Goal: Information Seeking & Learning: Learn about a topic

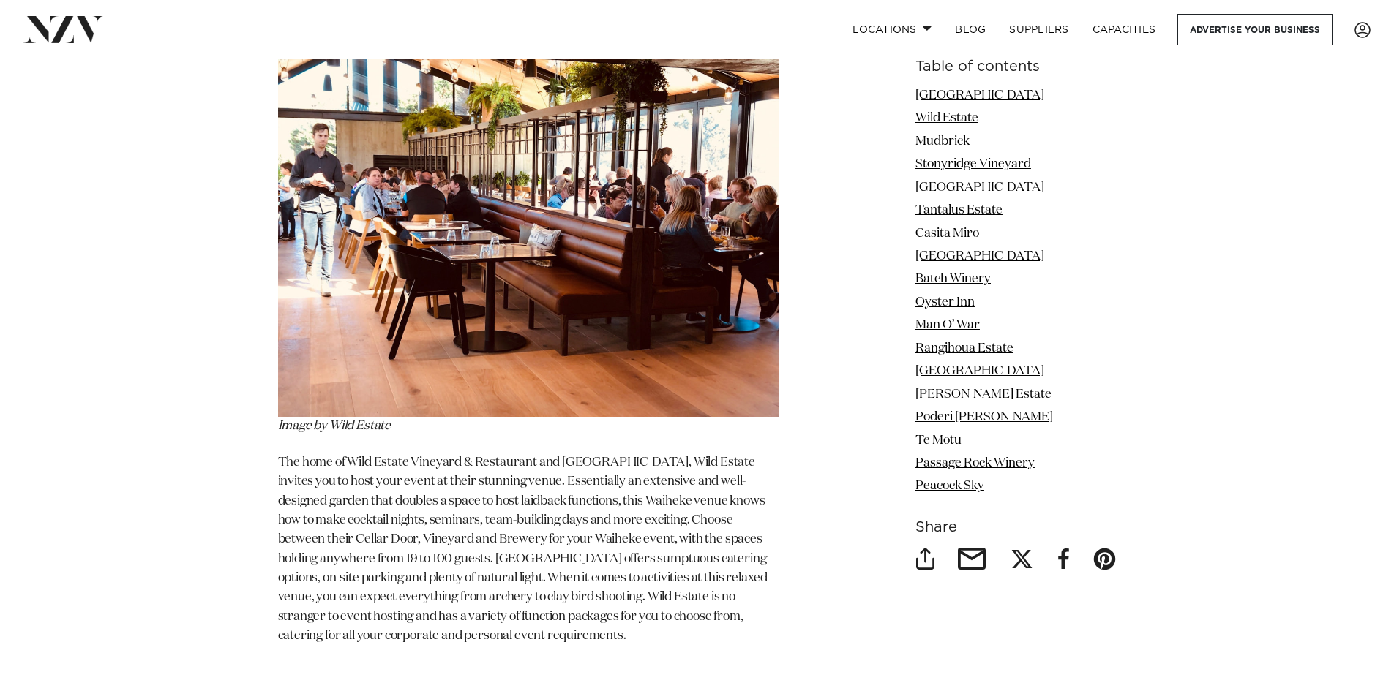
scroll to position [2561, 0]
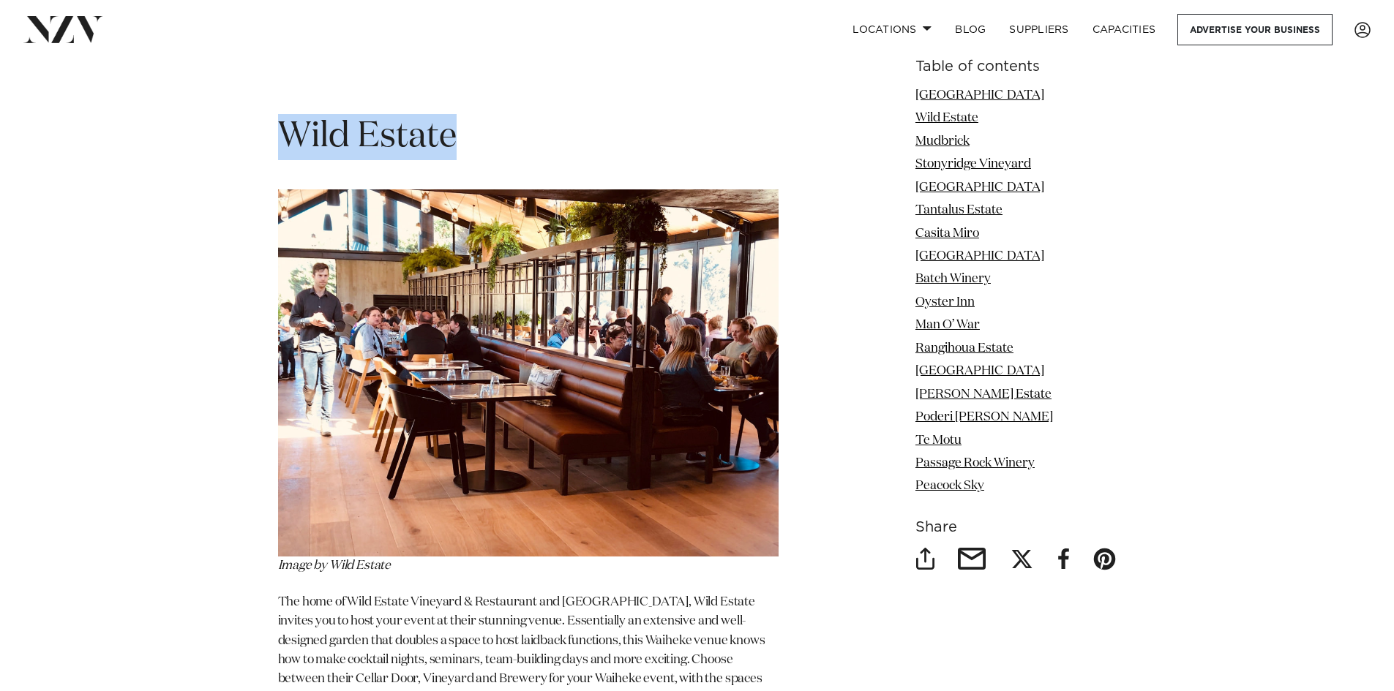
drag, startPoint x: 269, startPoint y: 126, endPoint x: 522, endPoint y: 141, distance: 253.6
copy span "Wild Estate"
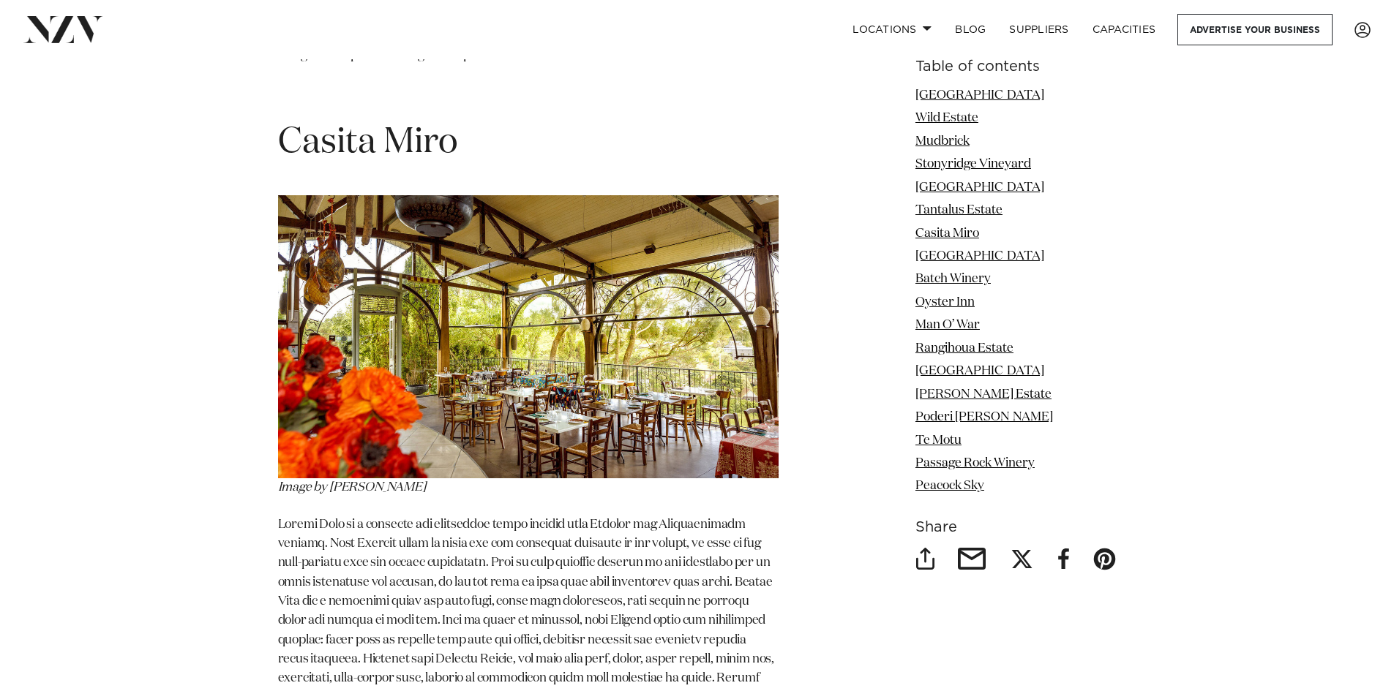
scroll to position [6097, 0]
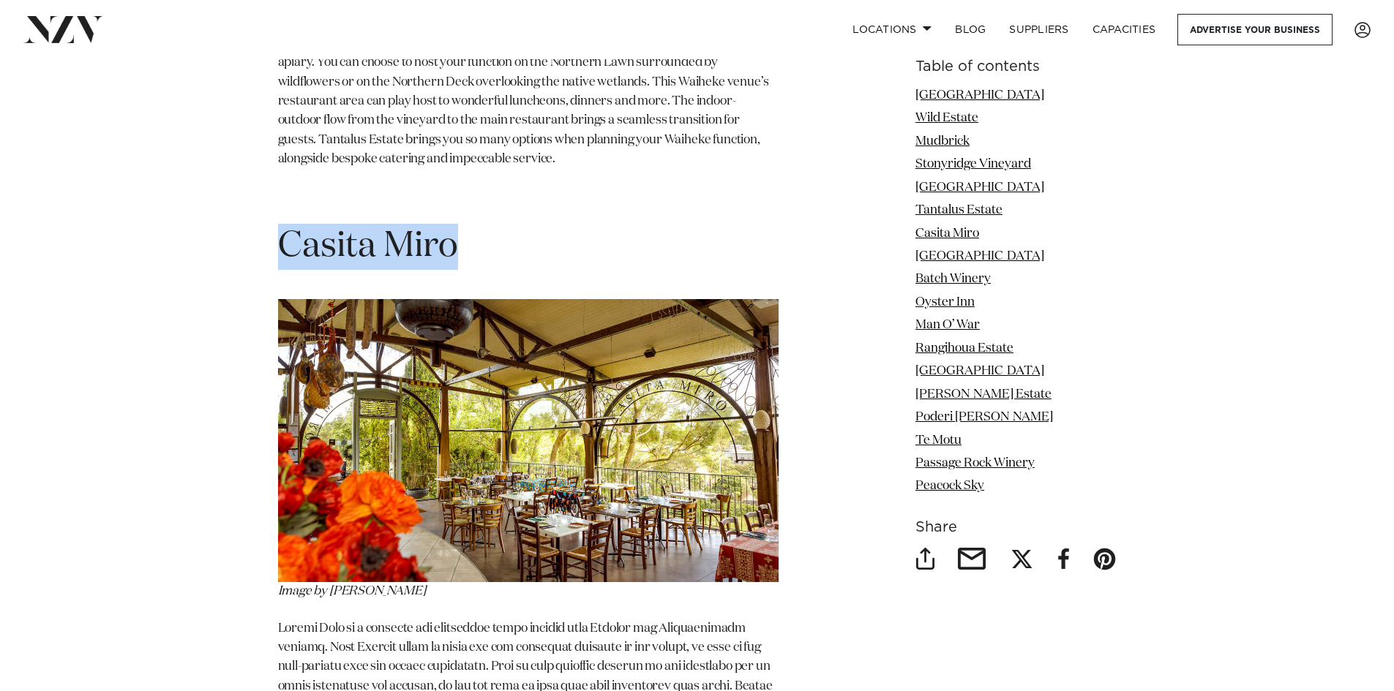
drag, startPoint x: 296, startPoint y: 238, endPoint x: 532, endPoint y: 250, distance: 235.9
copy span "Casita Miro"
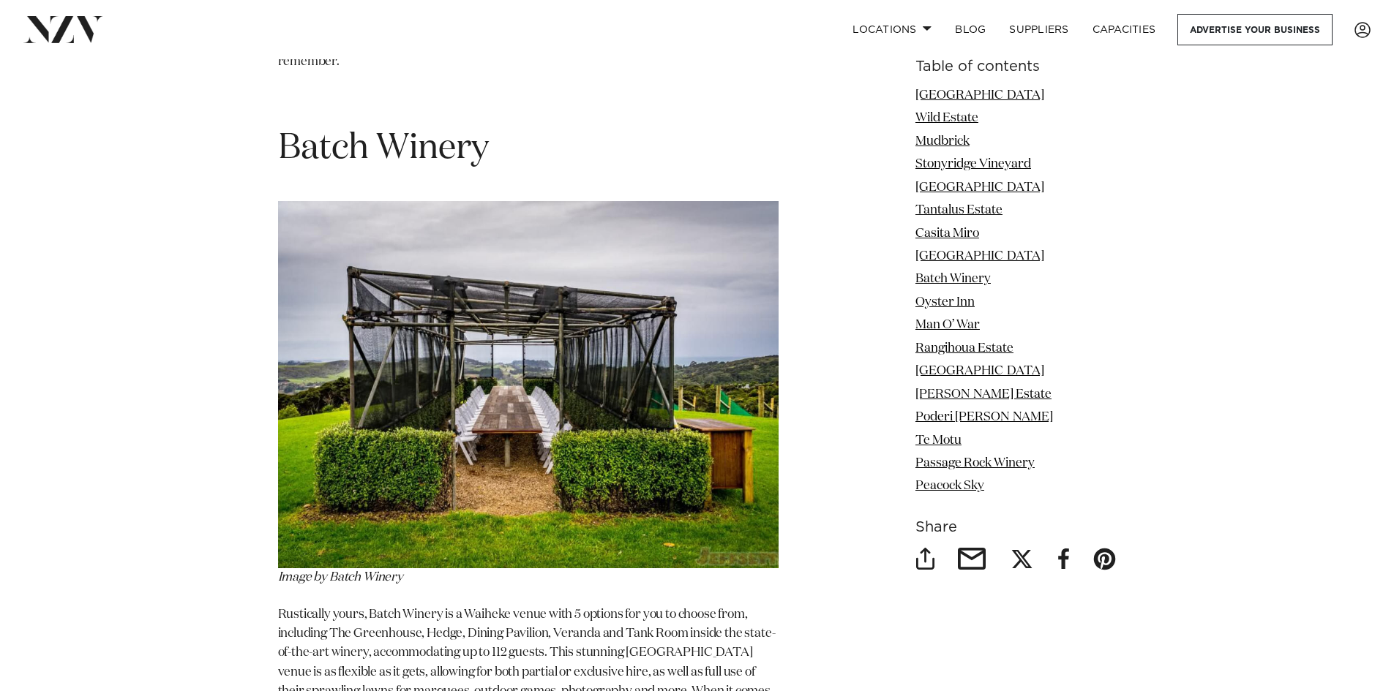
scroll to position [7439, 0]
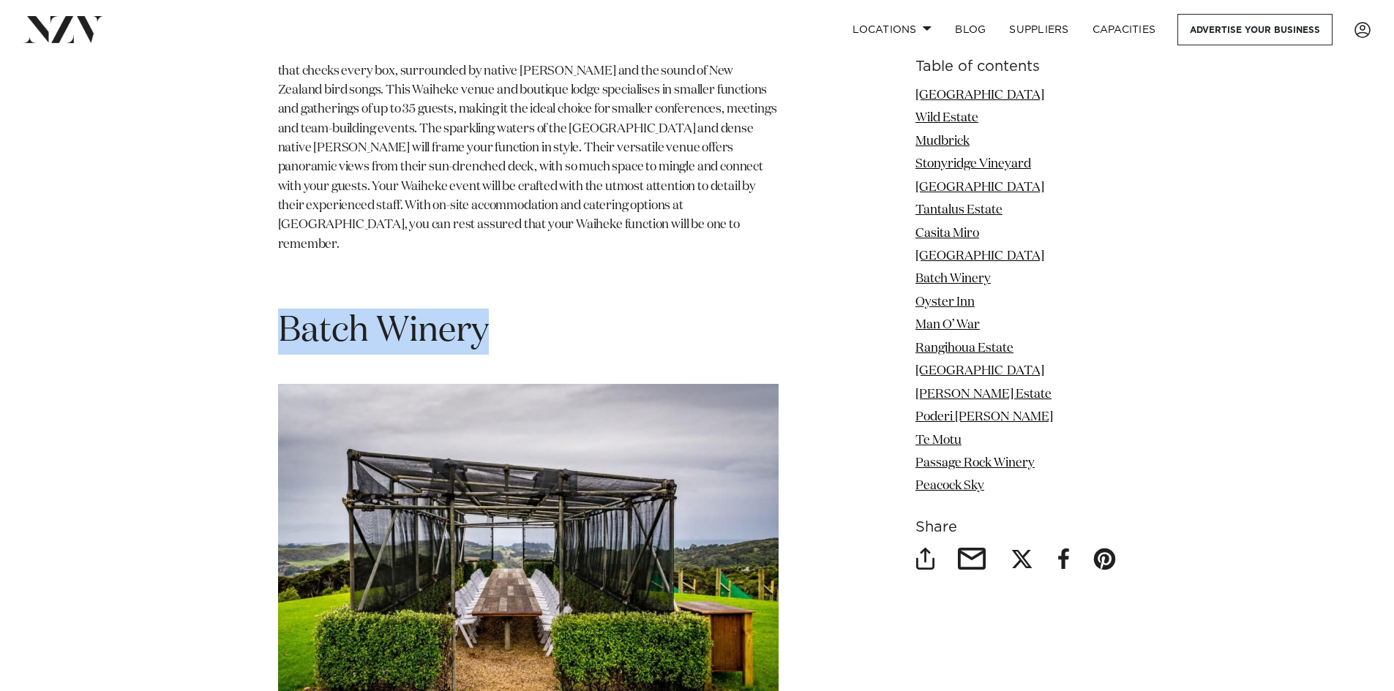
drag, startPoint x: 266, startPoint y: 322, endPoint x: 600, endPoint y: 329, distance: 334.5
copy span "Batch Winery"
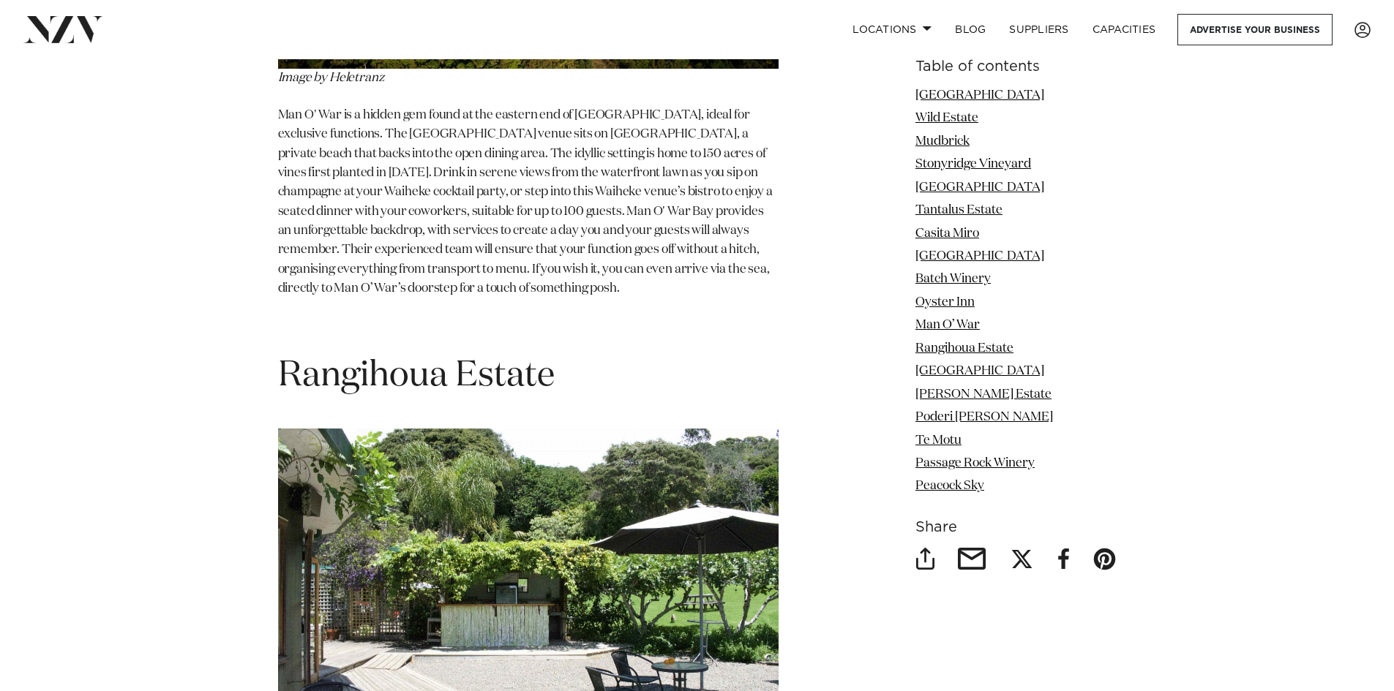
scroll to position [9634, 0]
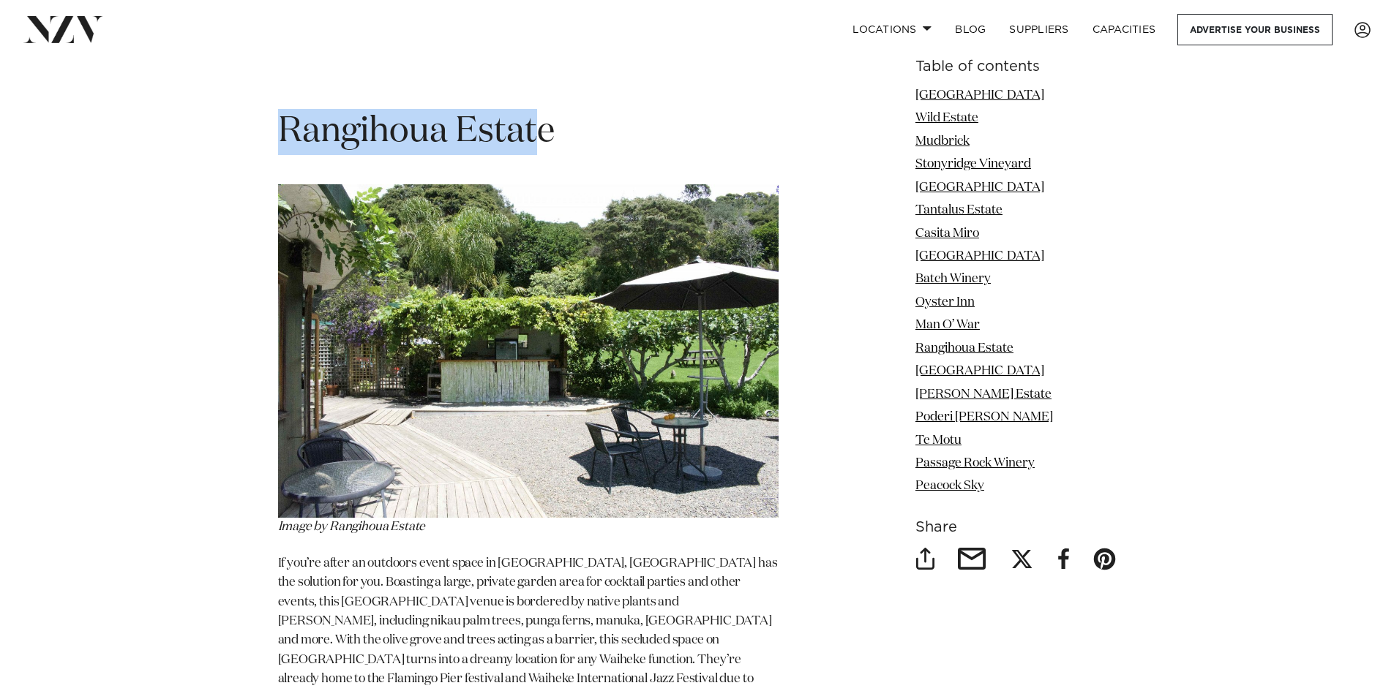
drag, startPoint x: 240, startPoint y: 98, endPoint x: 544, endPoint y: 122, distance: 305.3
drag, startPoint x: 566, startPoint y: 119, endPoint x: 241, endPoint y: 116, distance: 324.9
copy span "Rangihoua Estate"
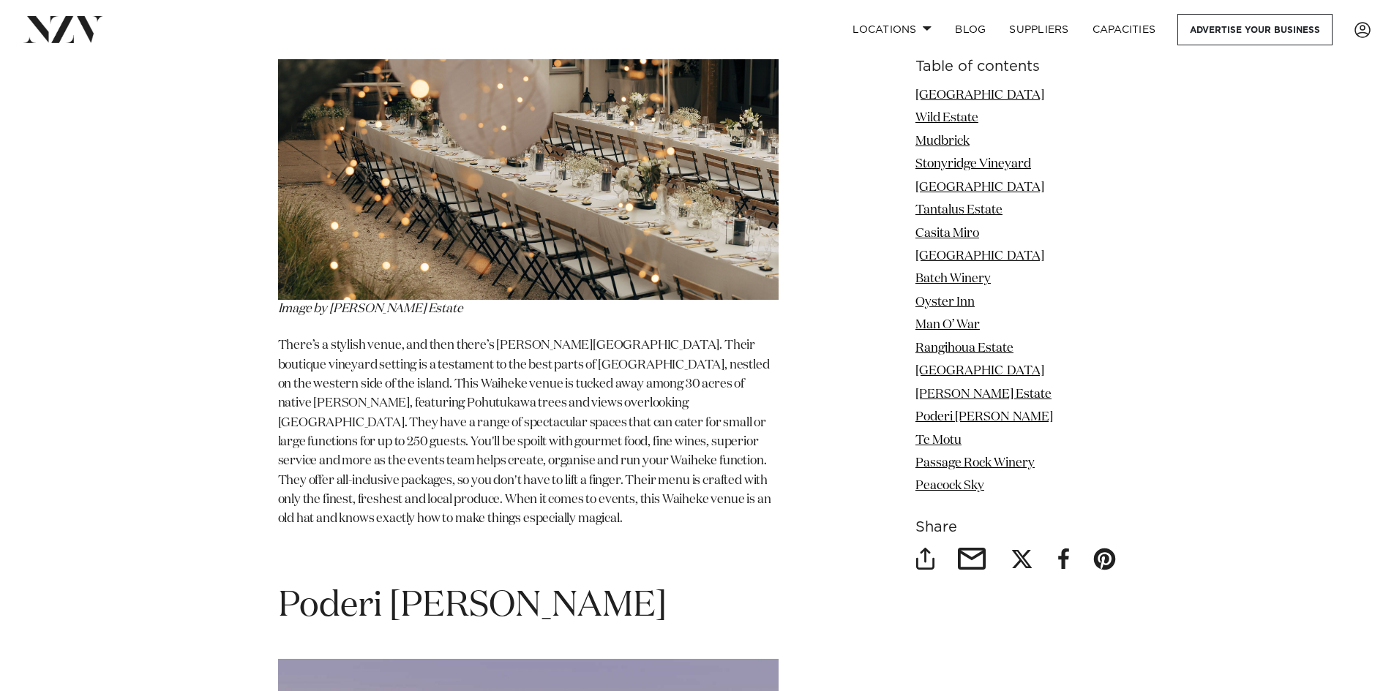
scroll to position [10975, 0]
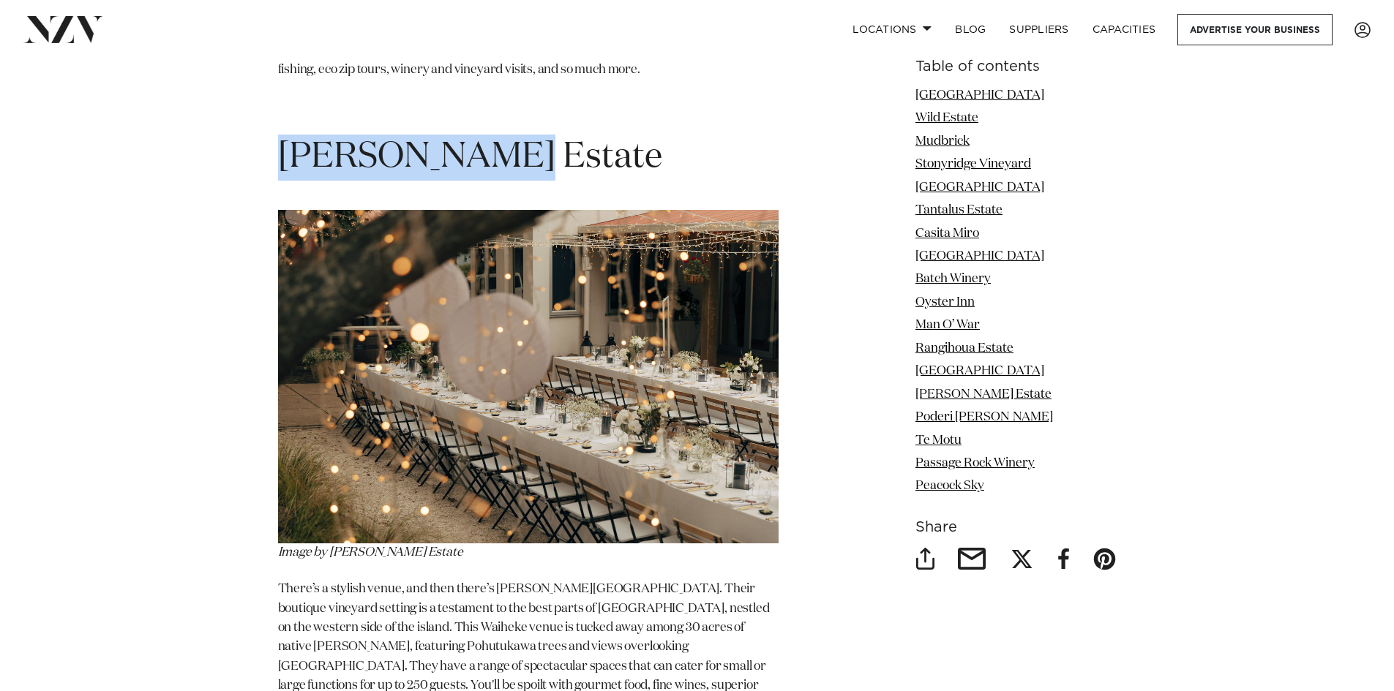
drag, startPoint x: 252, startPoint y: 123, endPoint x: 609, endPoint y: 155, distance: 359.2
copy span "[PERSON_NAME] Estate"
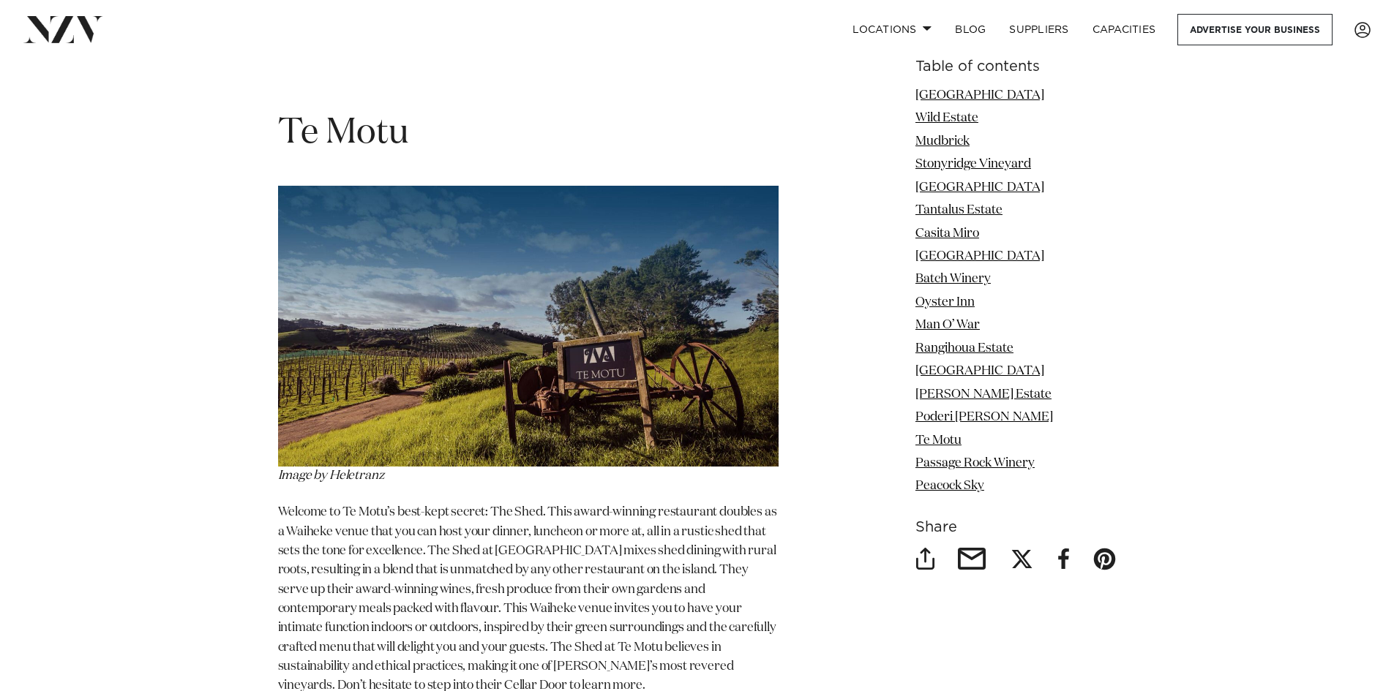
scroll to position [13048, 0]
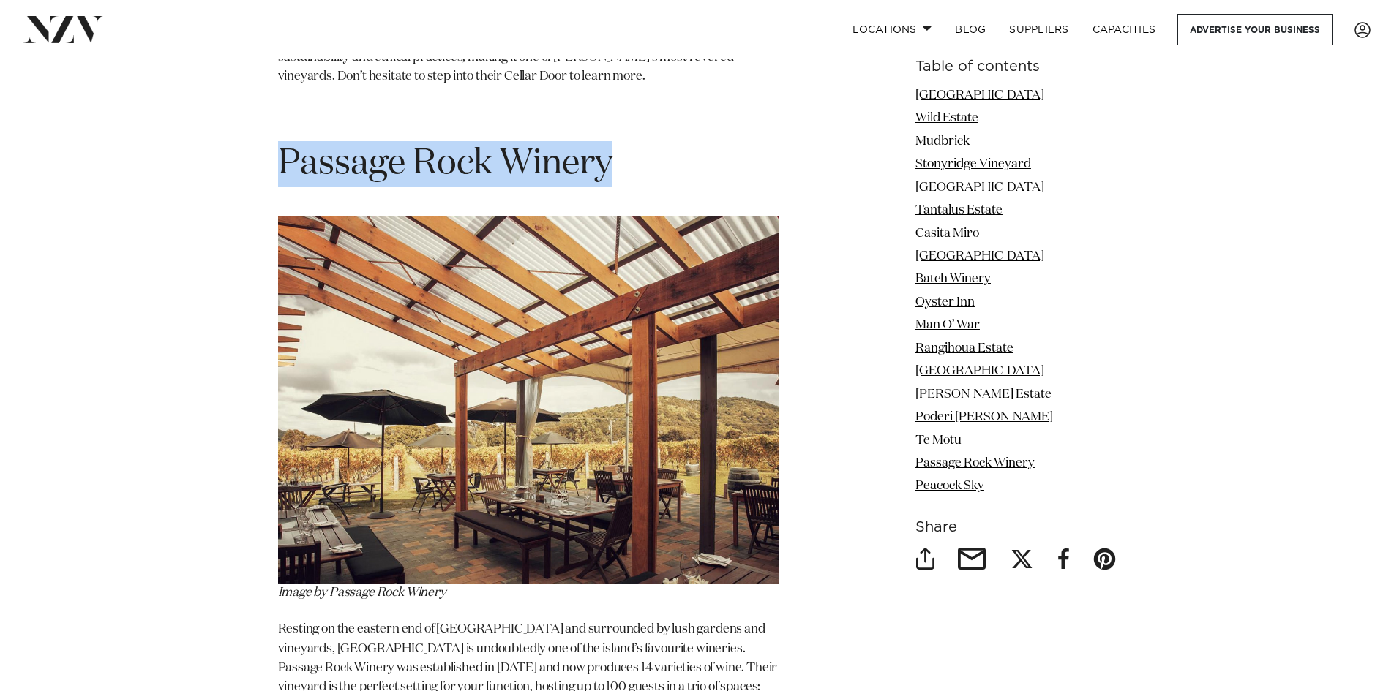
drag, startPoint x: 243, startPoint y: 102, endPoint x: 699, endPoint y: 116, distance: 456.8
copy span "Passage Rock Winery"
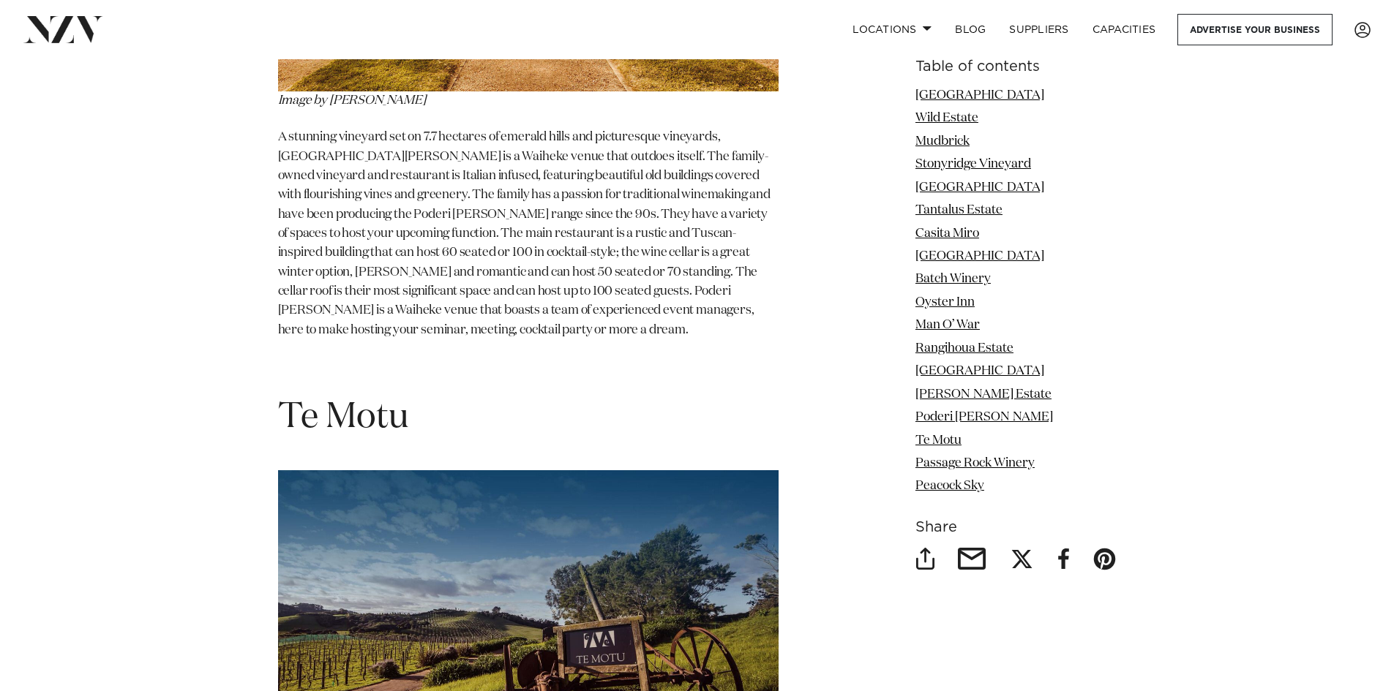
scroll to position [11951, 0]
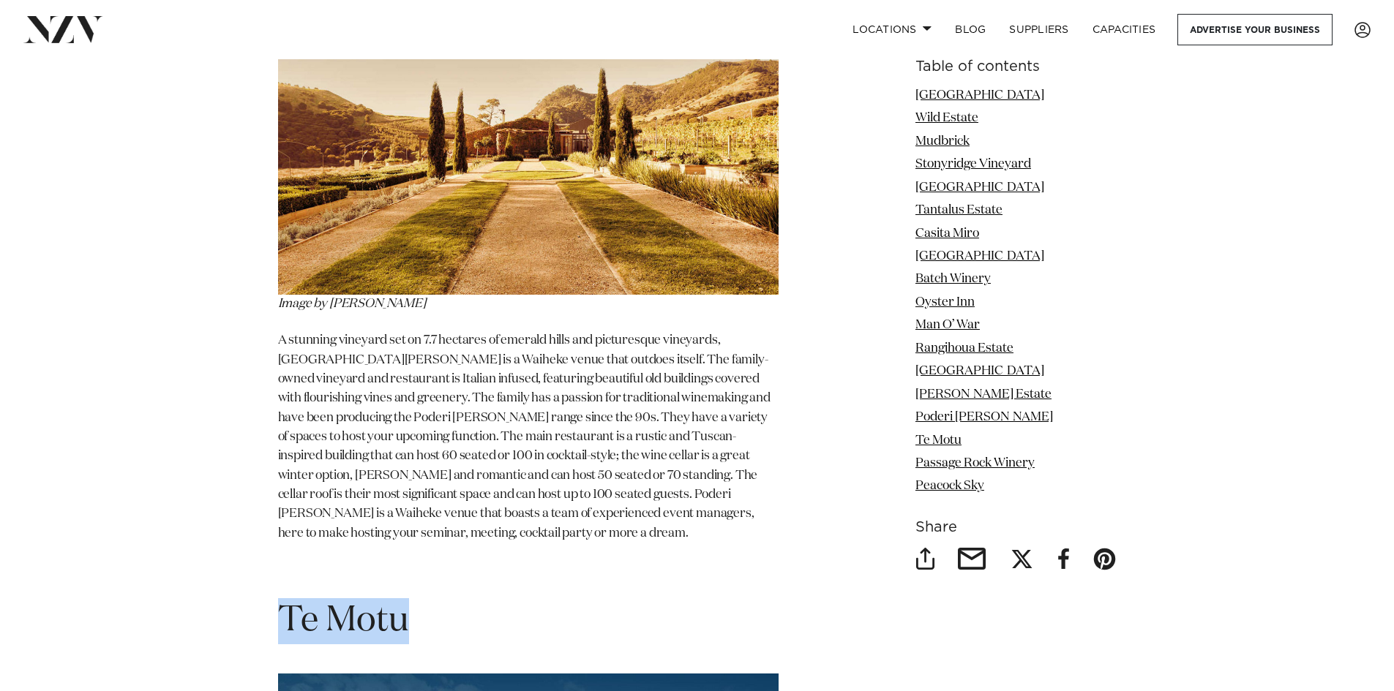
drag, startPoint x: 274, startPoint y: 559, endPoint x: 645, endPoint y: 606, distance: 373.9
copy section "Te Motu"
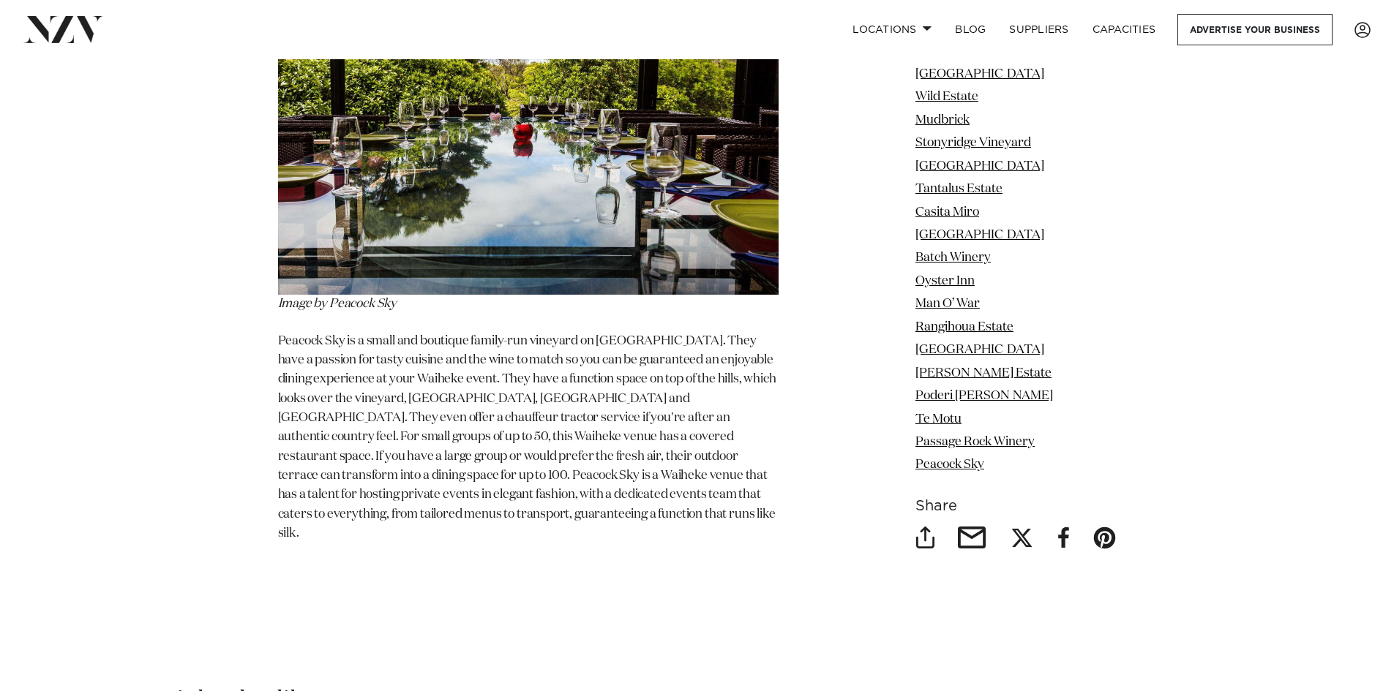
scroll to position [14268, 0]
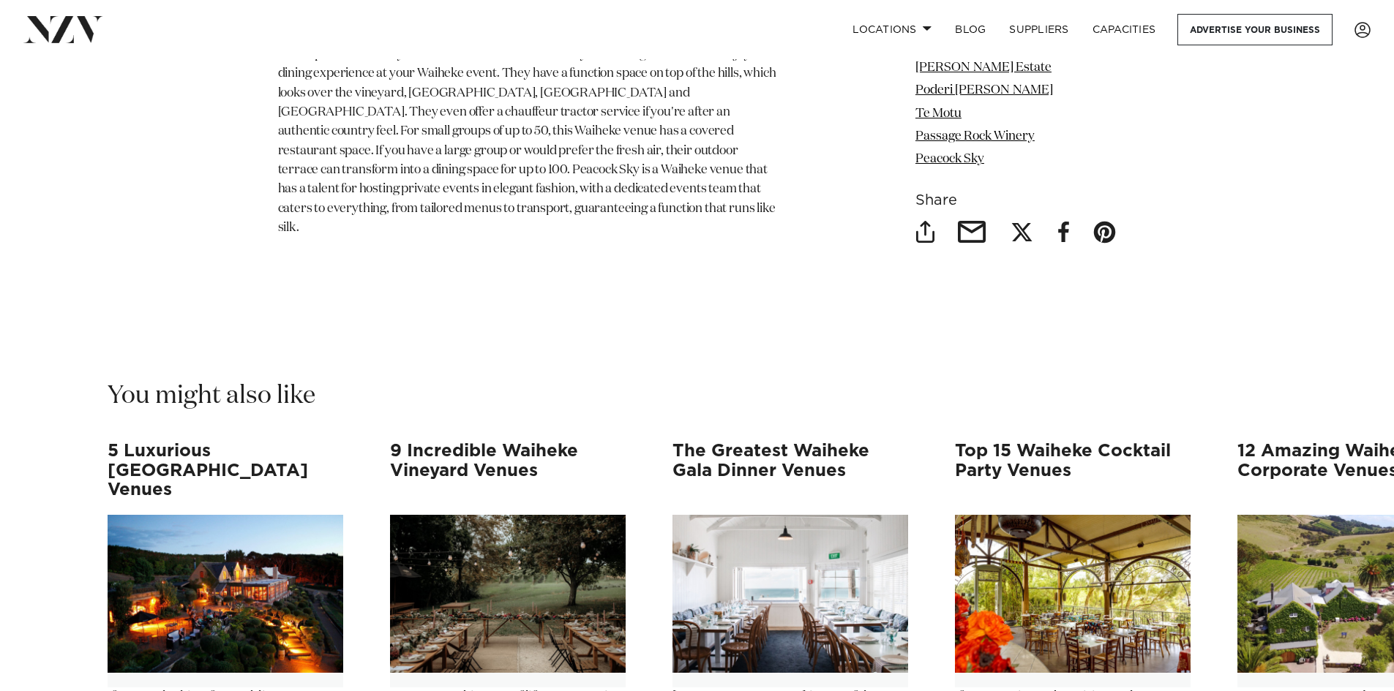
click at [1015, 442] on h3 "Top 15 Waiheke Cocktail Party Venues" at bounding box center [1073, 471] width 236 height 58
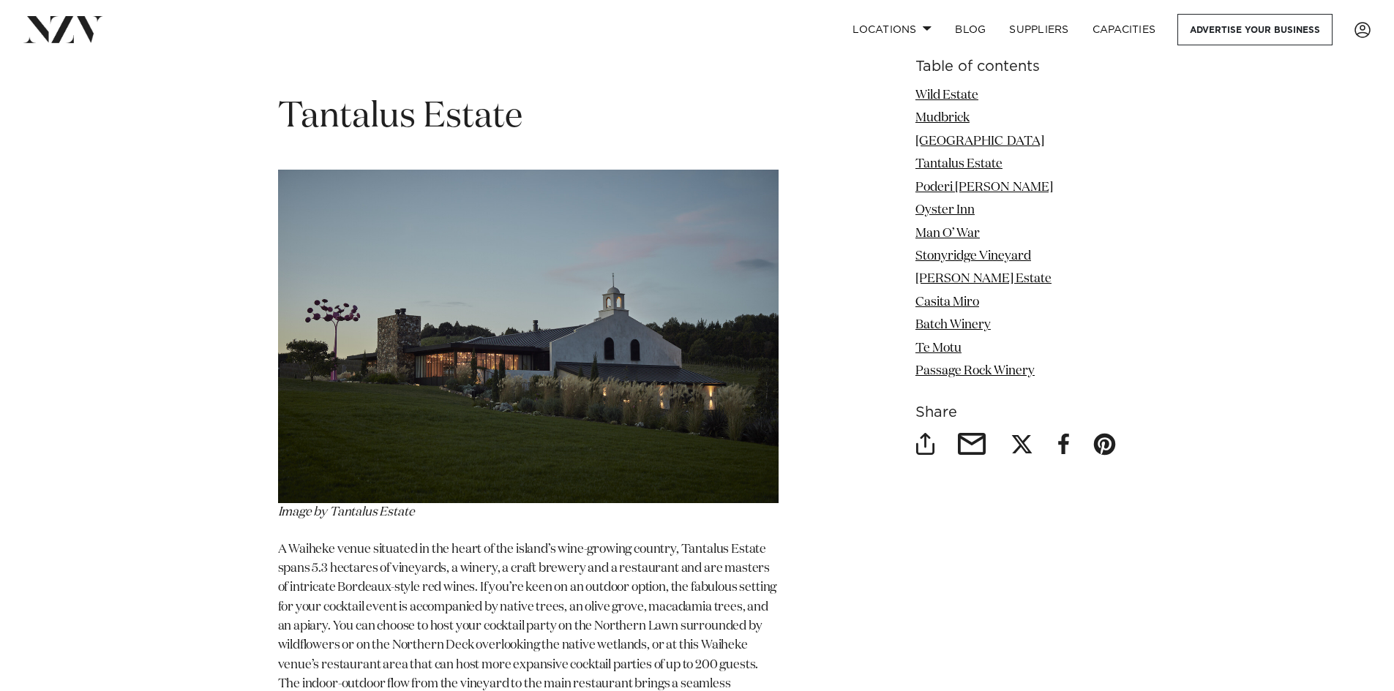
scroll to position [4024, 0]
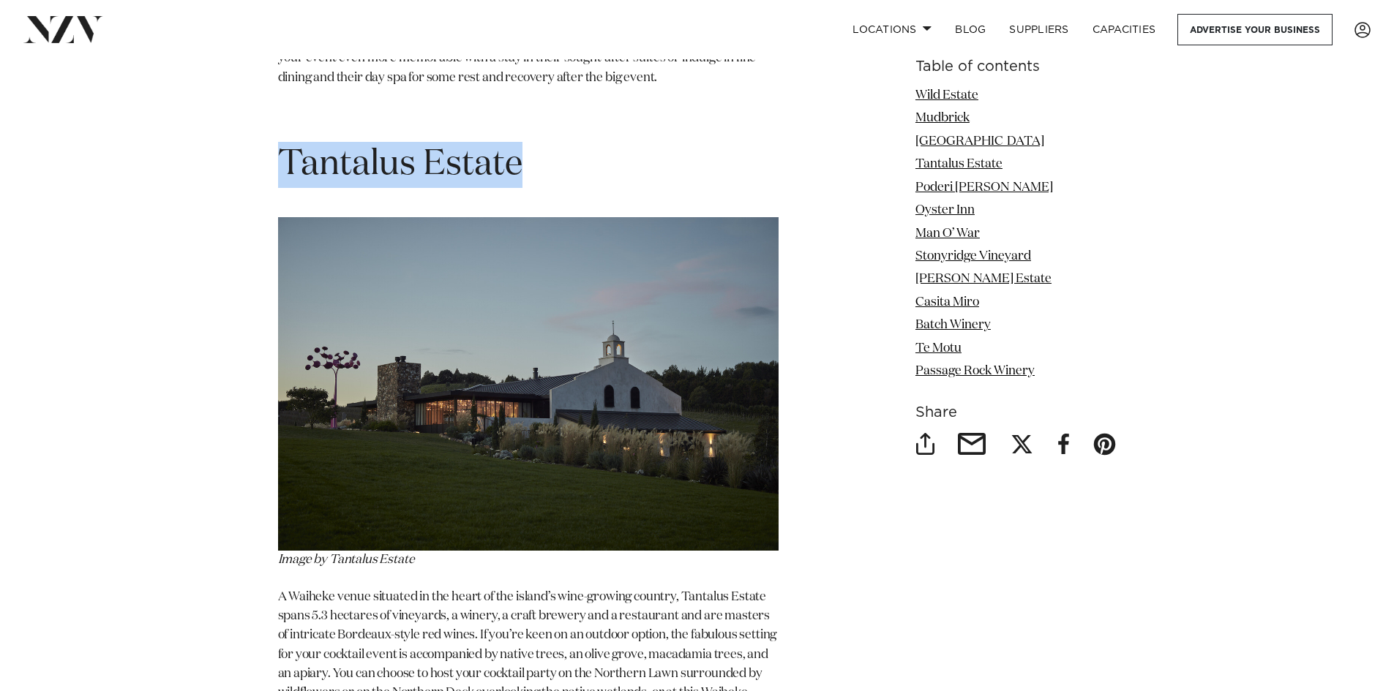
drag, startPoint x: 271, startPoint y: 160, endPoint x: 626, endPoint y: 179, distance: 356.1
copy span "Tantalus Estate"
